Goal: Task Accomplishment & Management: Use online tool/utility

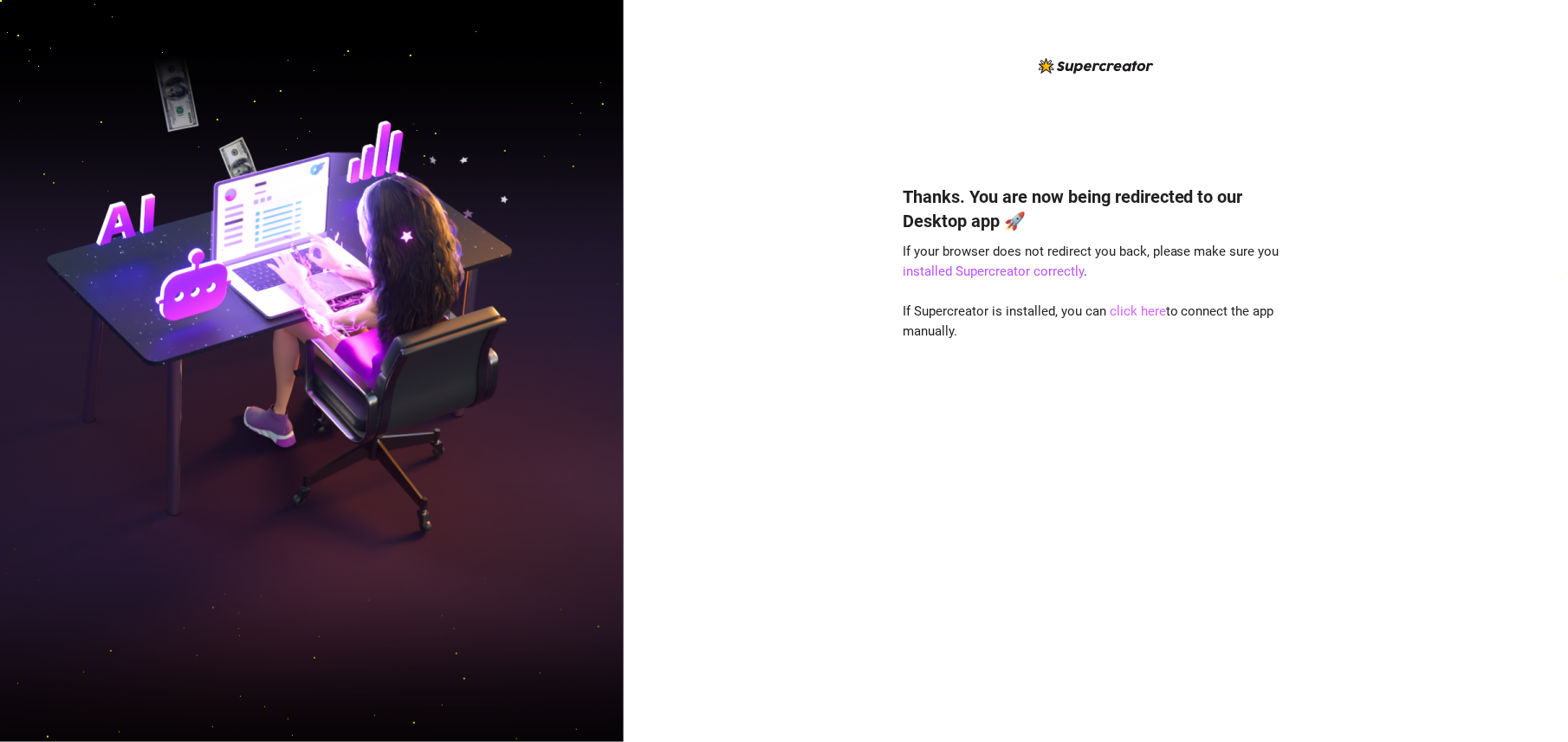
click at [1129, 312] on link "click here" at bounding box center [1137, 311] width 56 height 16
click at [1130, 303] on link "click here" at bounding box center [1137, 311] width 56 height 16
drag, startPoint x: 1105, startPoint y: 421, endPoint x: 973, endPoint y: 400, distance: 133.7
click at [1103, 421] on div "Thanks. You are now being redirected to our Desktop app 🚀 If your browser does …" at bounding box center [1096, 437] width 387 height 553
click at [1138, 303] on link "click here" at bounding box center [1137, 311] width 56 height 16
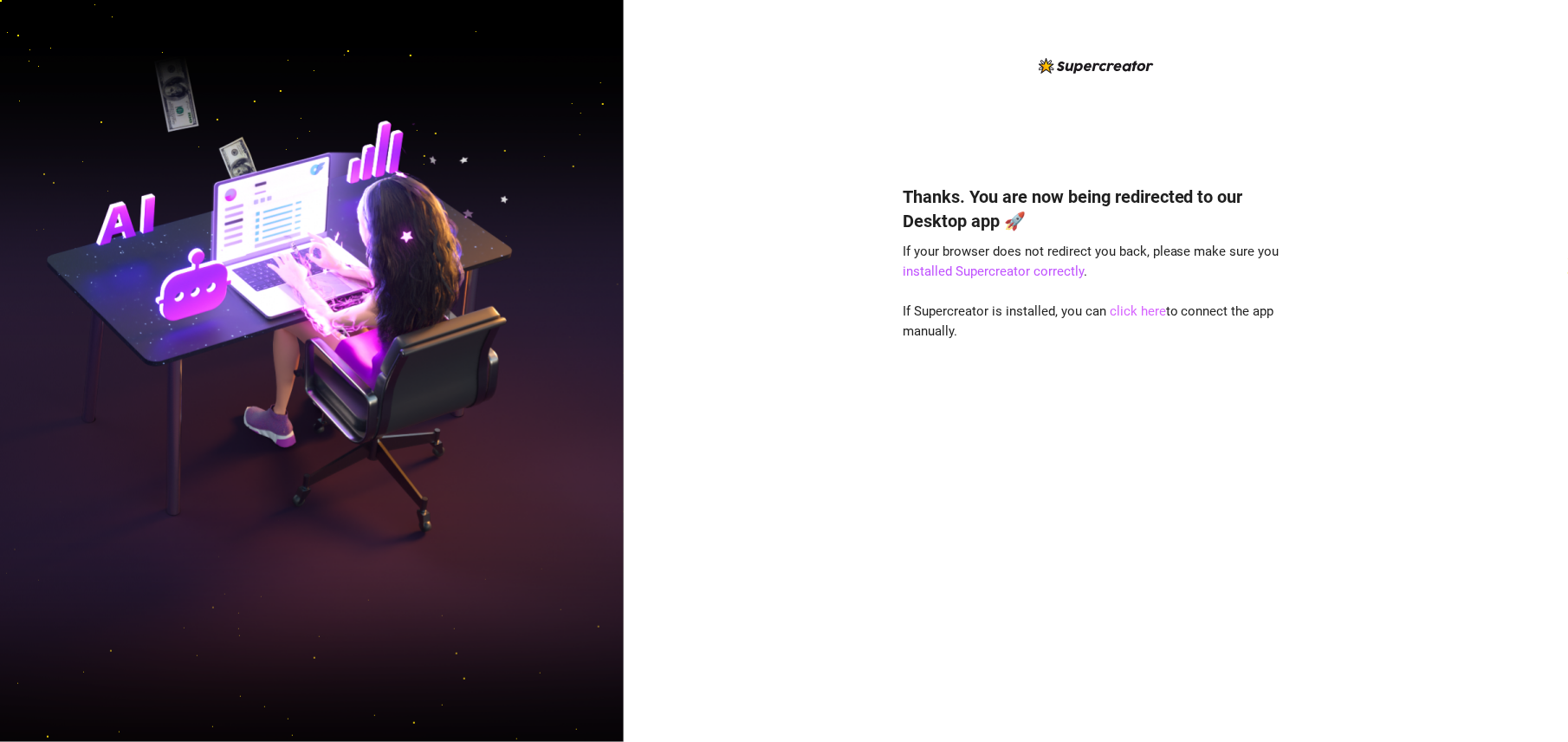
click at [1130, 313] on link "click here" at bounding box center [1137, 311] width 56 height 16
click at [1138, 312] on link "click here" at bounding box center [1137, 311] width 56 height 16
click at [1137, 305] on link "click here" at bounding box center [1137, 311] width 56 height 16
